Goal: Navigation & Orientation: Find specific page/section

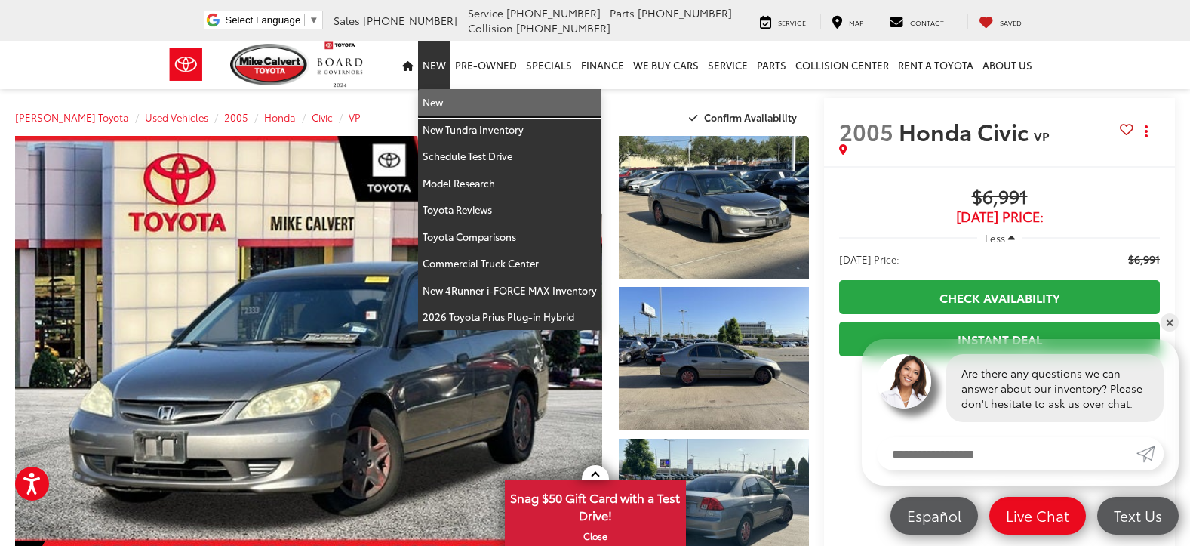
click at [442, 100] on link "New" at bounding box center [509, 102] width 183 height 27
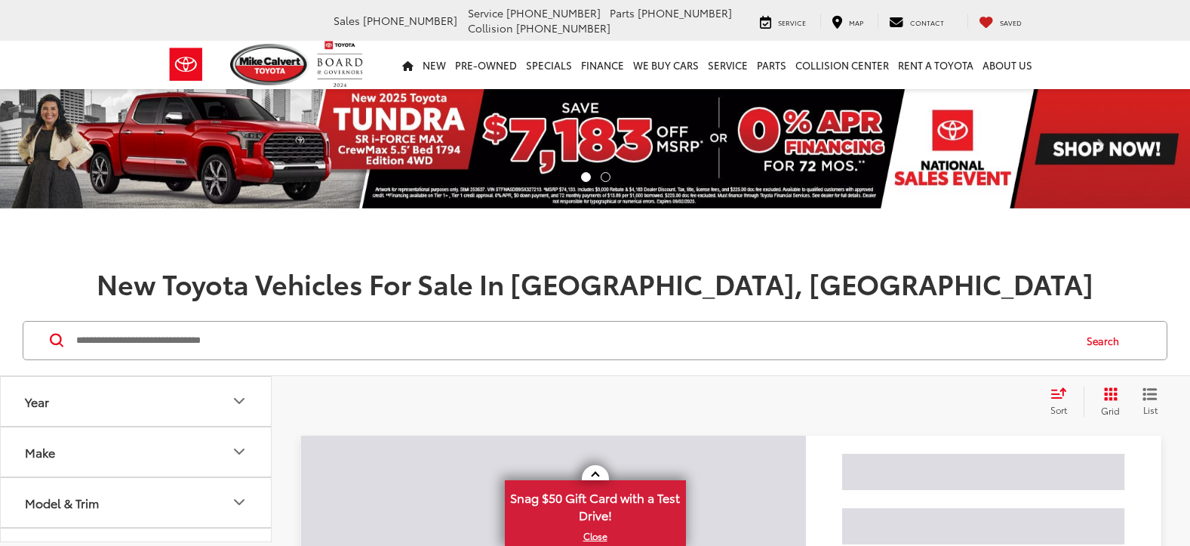
click at [265, 337] on input "Search by Make, Model, or Keyword" at bounding box center [574, 340] width 998 height 36
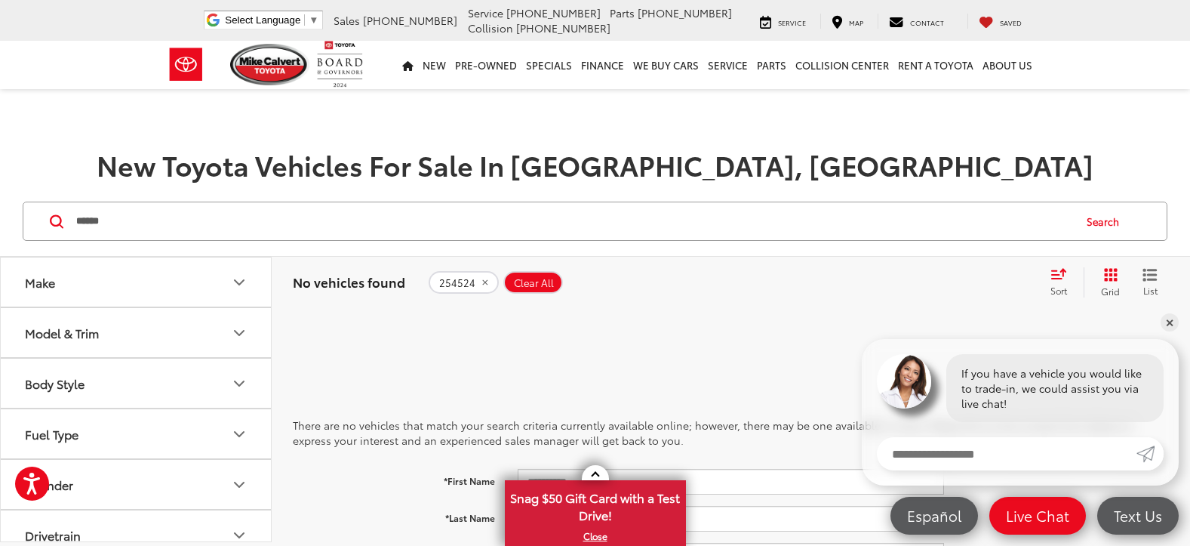
type input "******"
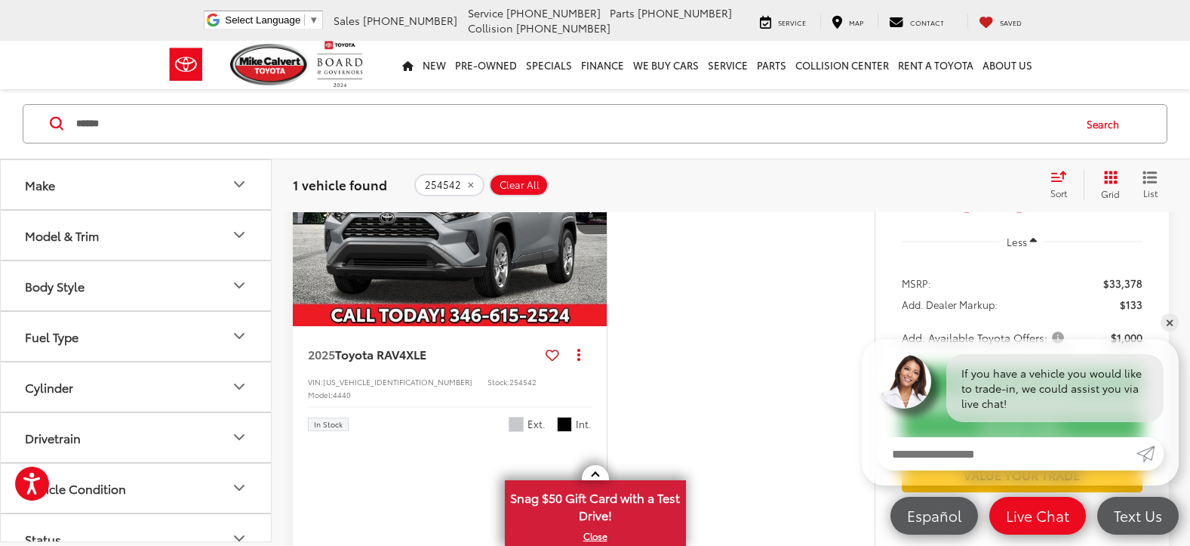
scroll to position [377, 0]
